Goal: Use online tool/utility: Utilize a website feature to perform a specific function

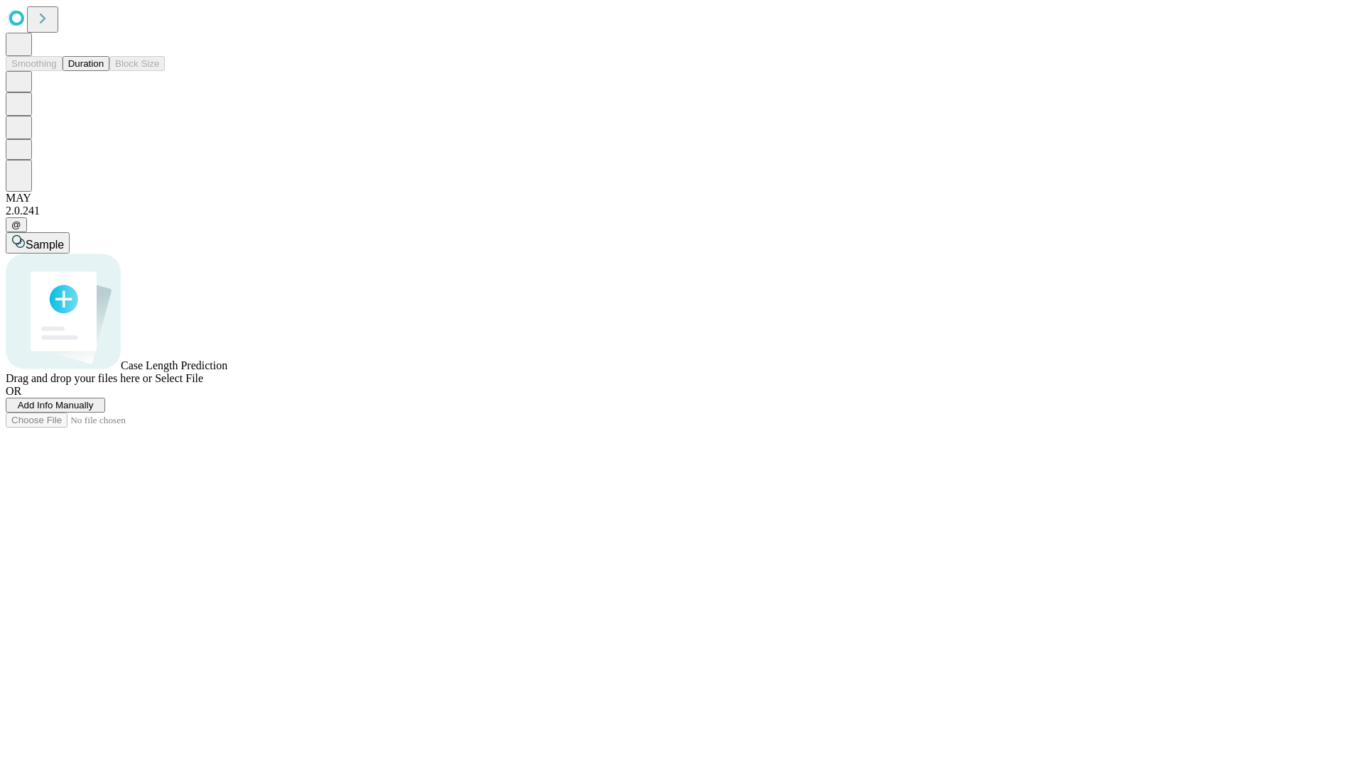
click at [104, 71] on button "Duration" at bounding box center [85, 63] width 47 height 15
click at [94, 411] on span "Add Info Manually" at bounding box center [56, 405] width 76 height 11
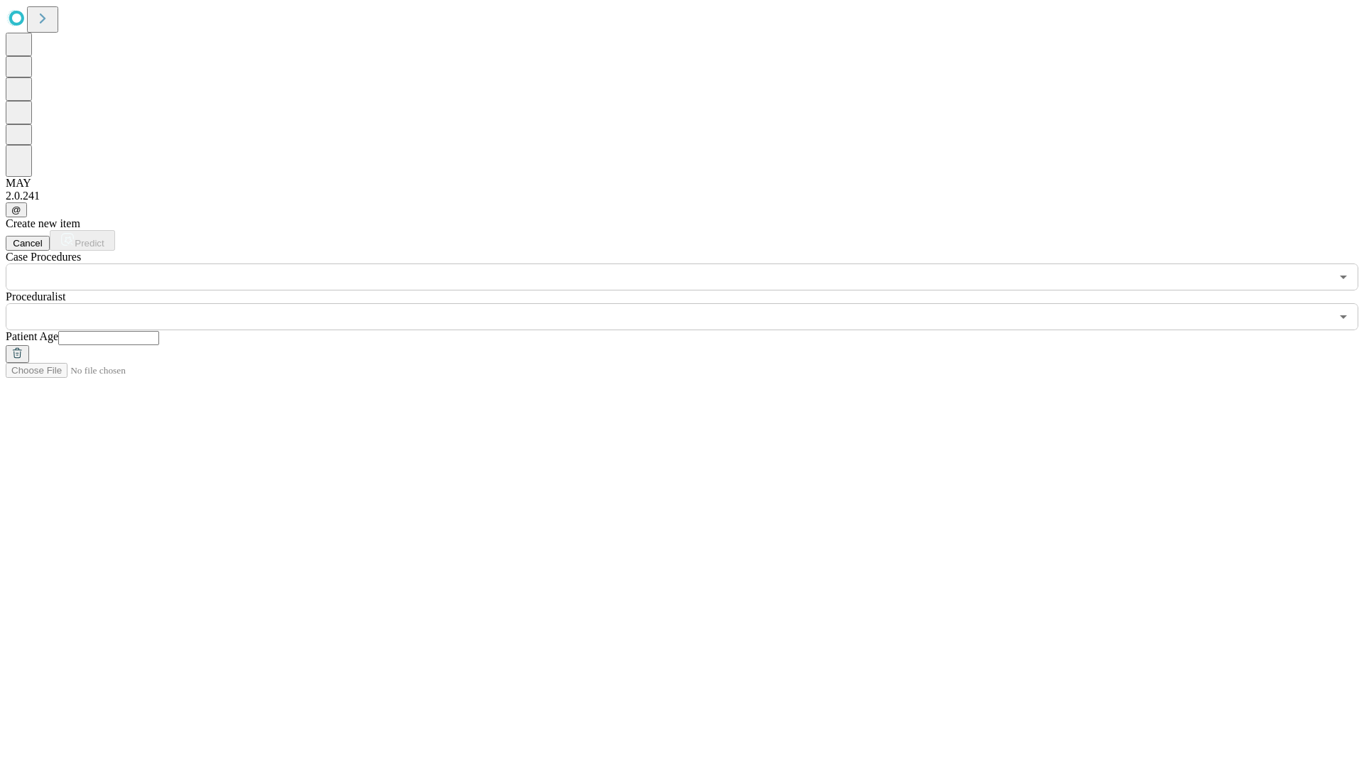
click at [159, 331] on input "text" at bounding box center [108, 338] width 101 height 14
type input "**"
click at [692, 303] on input "text" at bounding box center [668, 316] width 1325 height 27
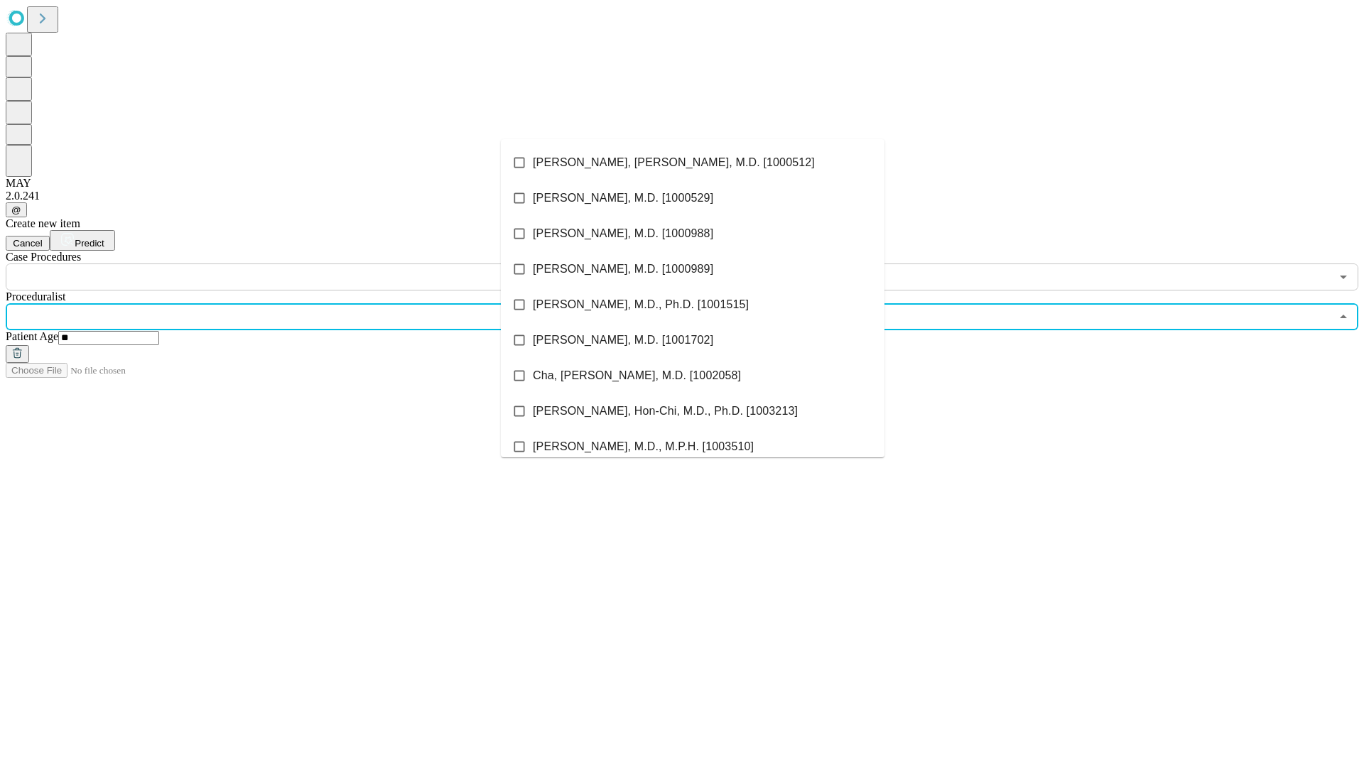
click at [692, 163] on li "[PERSON_NAME], [PERSON_NAME], M.D. [1000512]" at bounding box center [693, 163] width 384 height 36
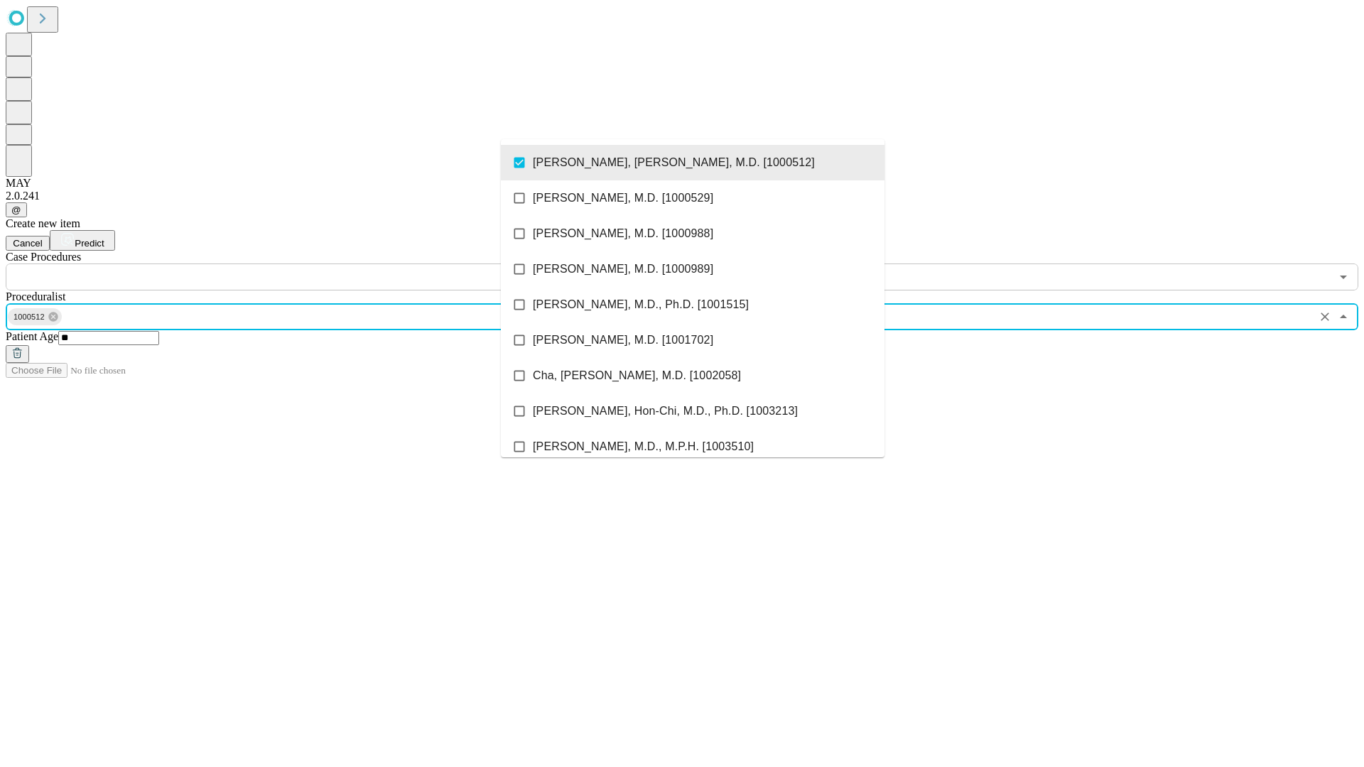
click at [298, 263] on input "text" at bounding box center [668, 276] width 1325 height 27
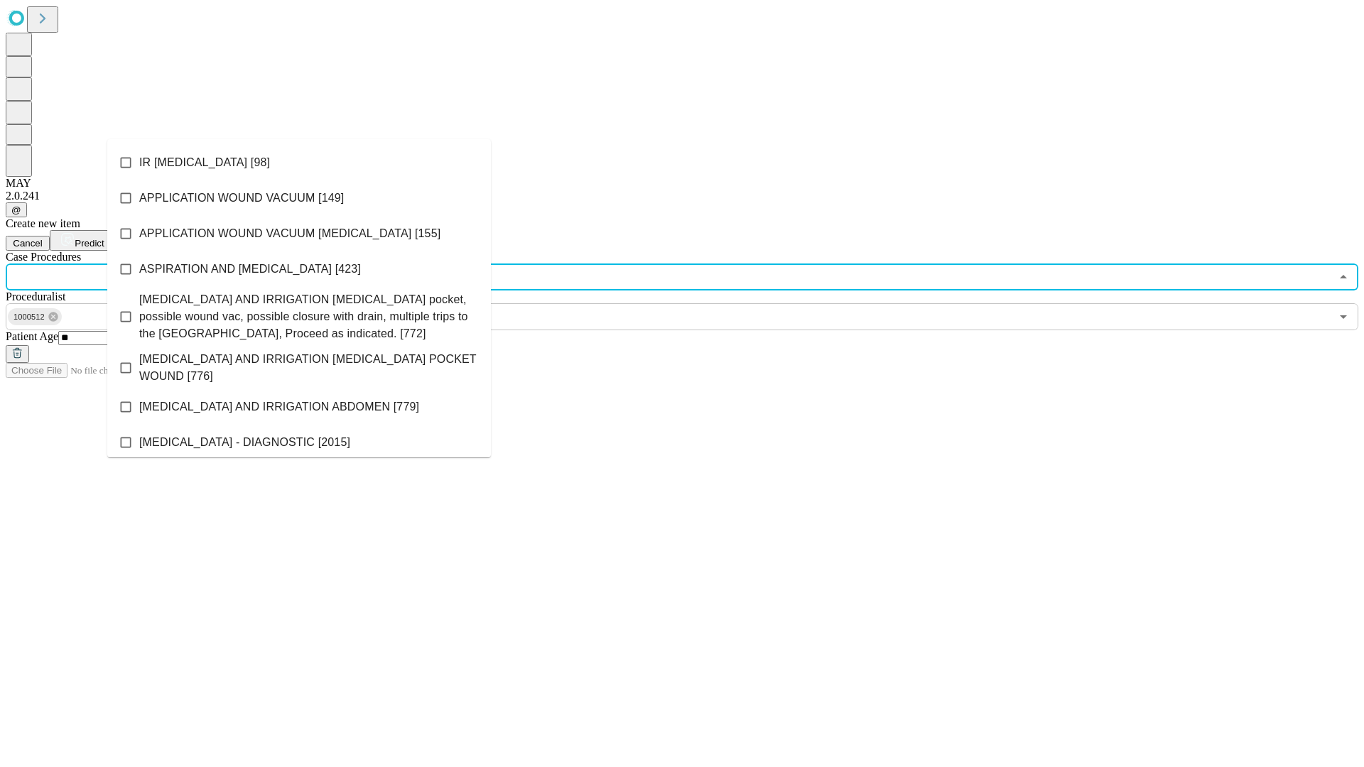
click at [299, 163] on li "IR [MEDICAL_DATA] [98]" at bounding box center [299, 163] width 384 height 36
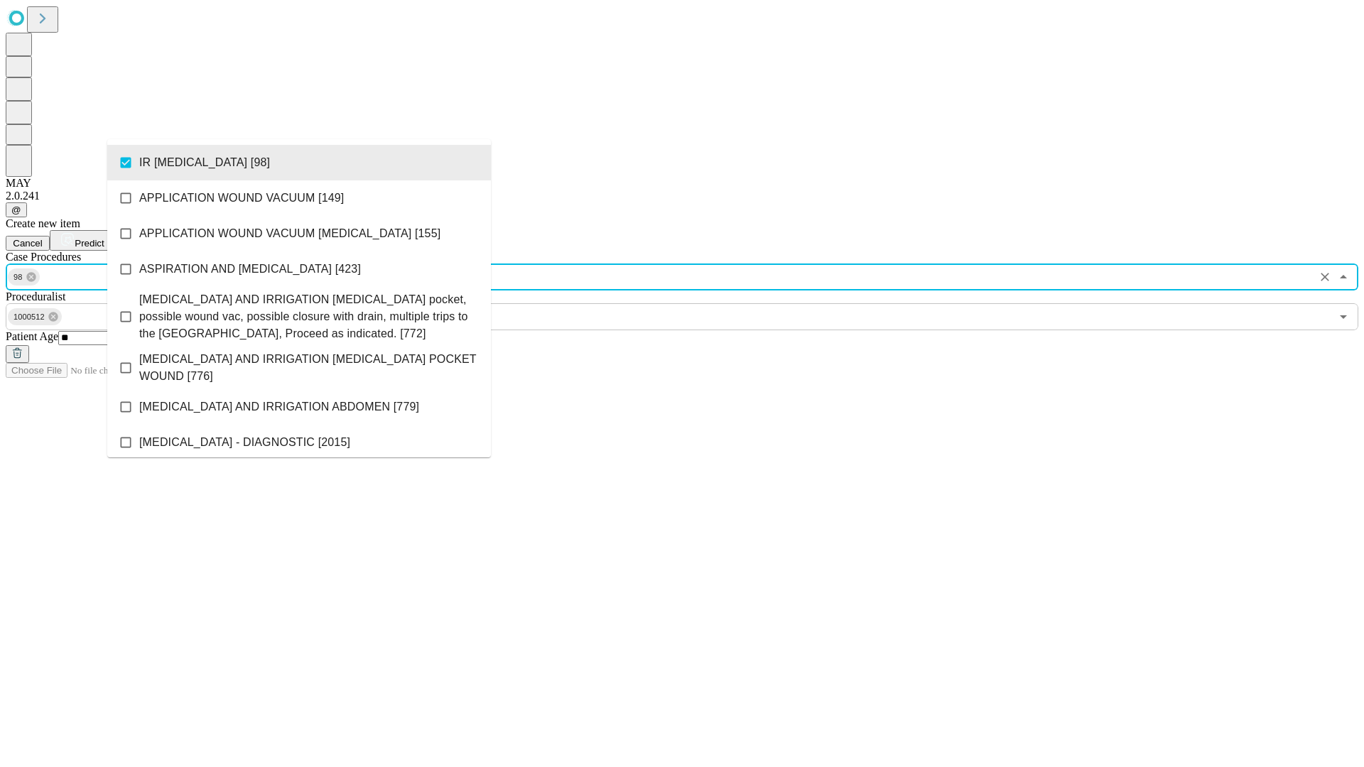
click at [104, 238] on span "Predict" at bounding box center [89, 243] width 29 height 11
